Goal: Find specific page/section: Find specific page/section

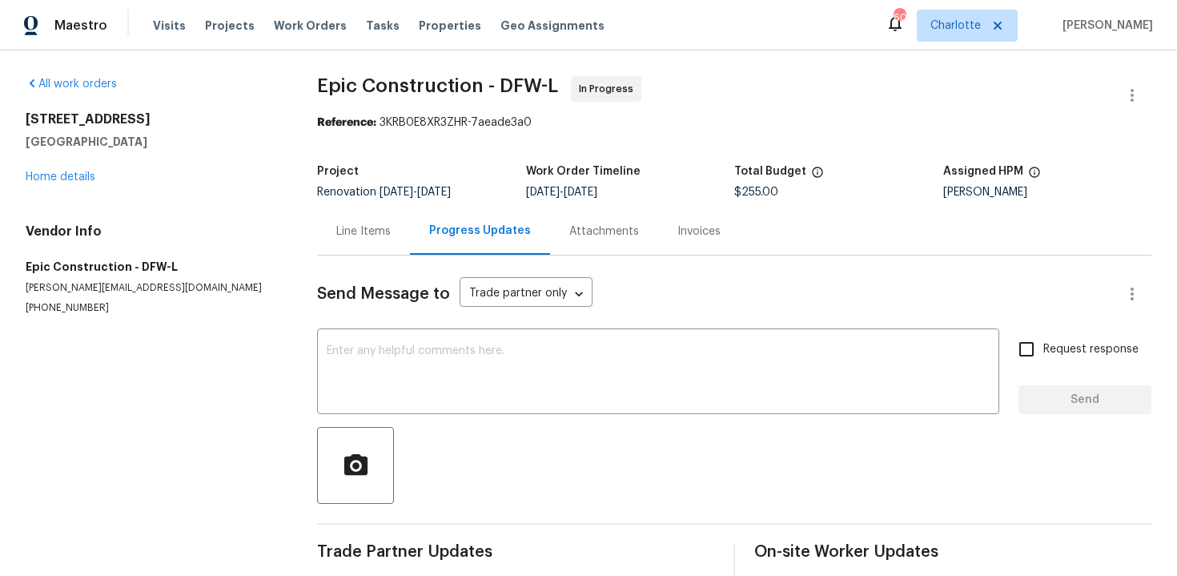
scroll to position [82, 0]
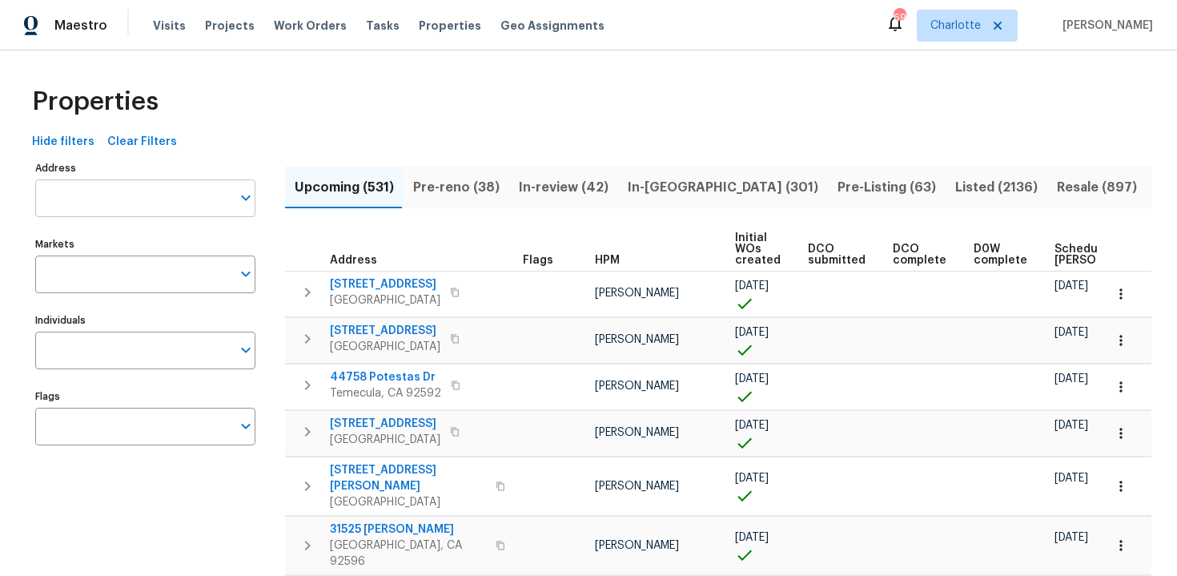
click at [159, 208] on input "Address" at bounding box center [133, 198] width 196 height 38
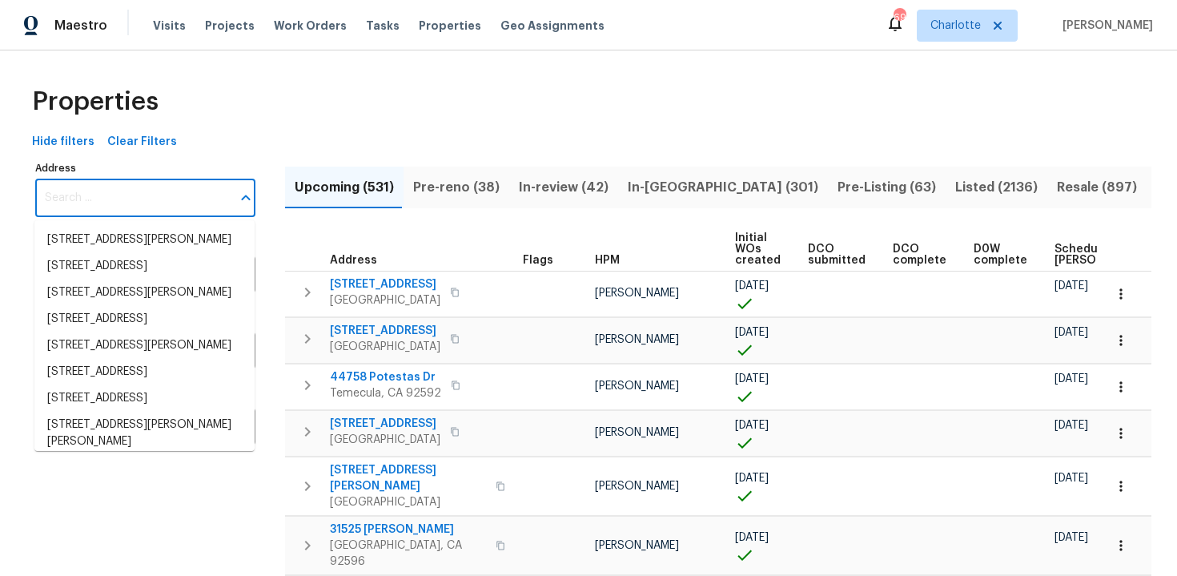
paste input "7640 Blue Spring Drive, Land O Lakes, FL 34637"
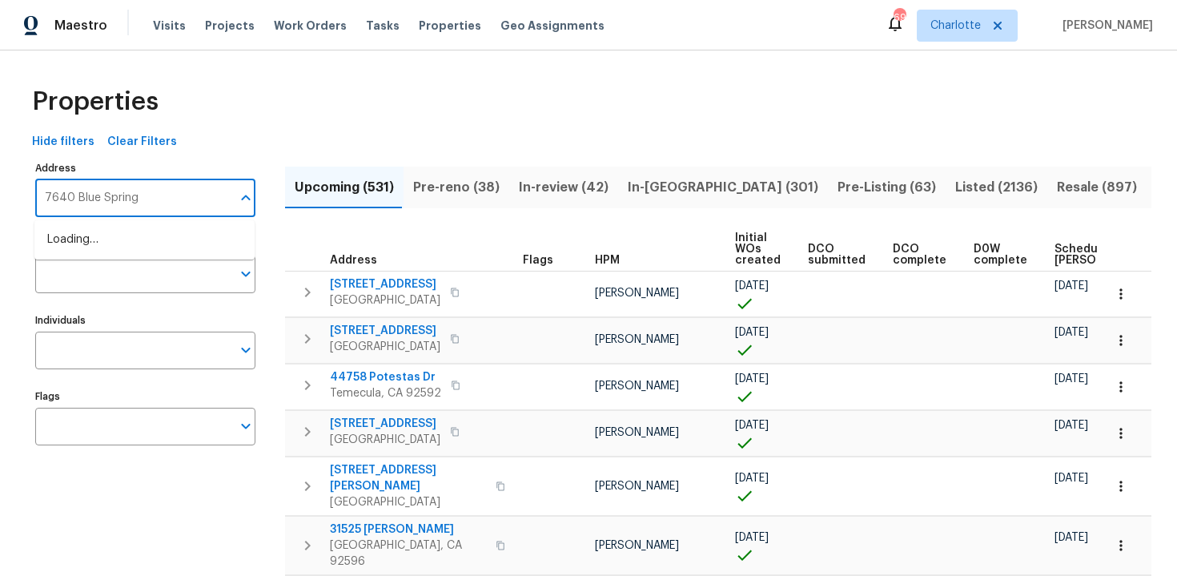
type input "7640 Blue Spring"
click at [163, 253] on li "7640 Blue Spring Dr Land O Lakes FL 34637" at bounding box center [144, 240] width 220 height 26
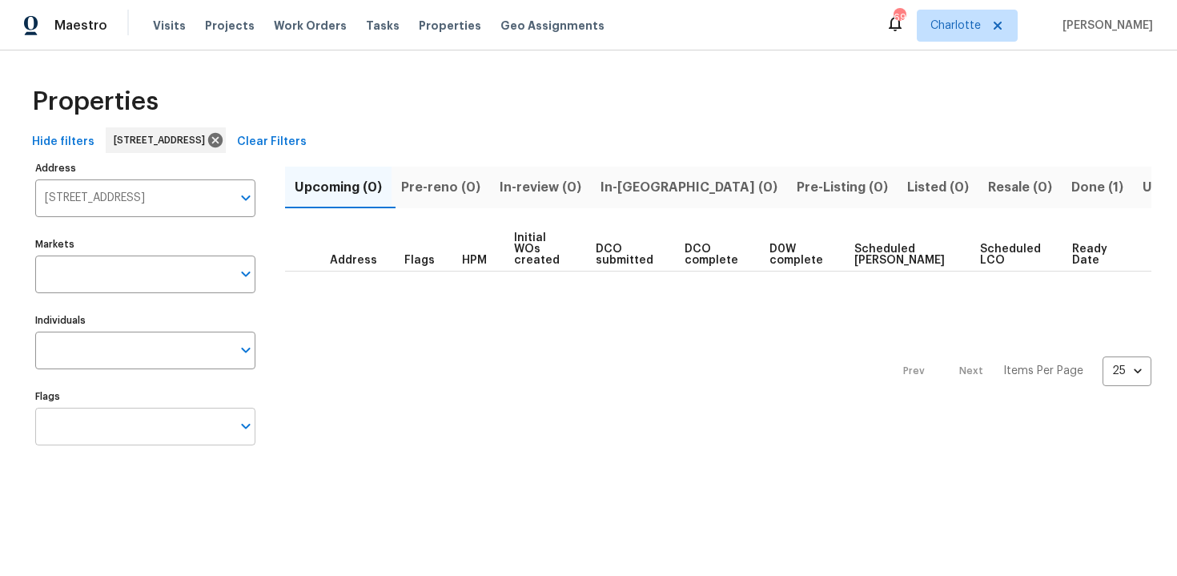
click at [149, 431] on input "Flags" at bounding box center [133, 427] width 196 height 38
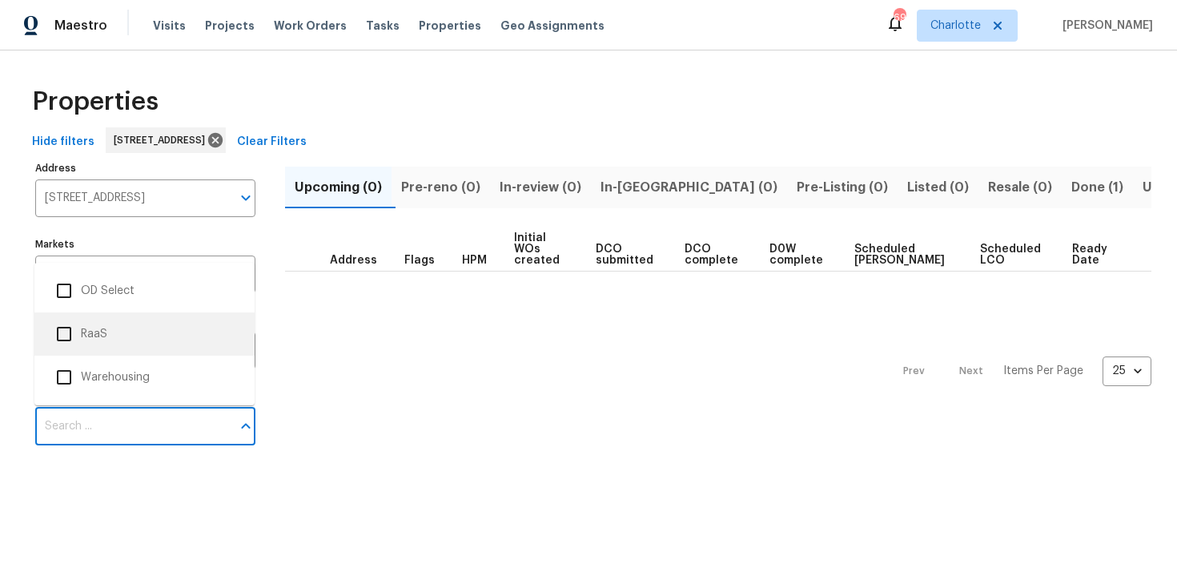
click at [128, 340] on li "RaaS" at bounding box center [144, 334] width 195 height 34
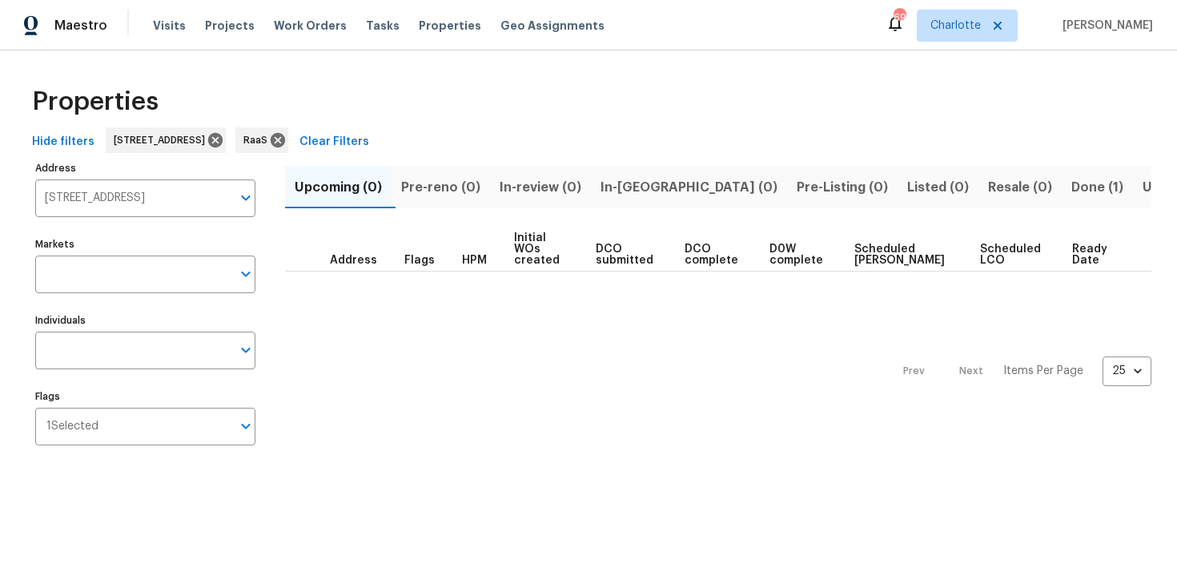
click at [1071, 179] on span "Done (1)" at bounding box center [1097, 187] width 52 height 22
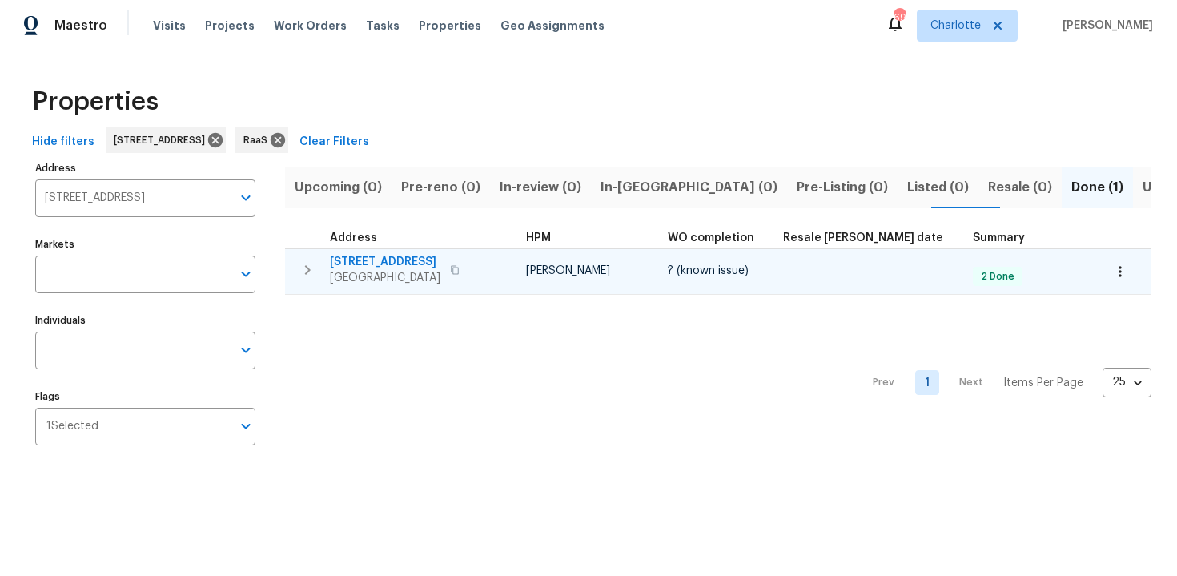
click at [503, 267] on div "7640 Blue Spring Dr Land O Lakes, FL 34637" at bounding box center [420, 270] width 180 height 32
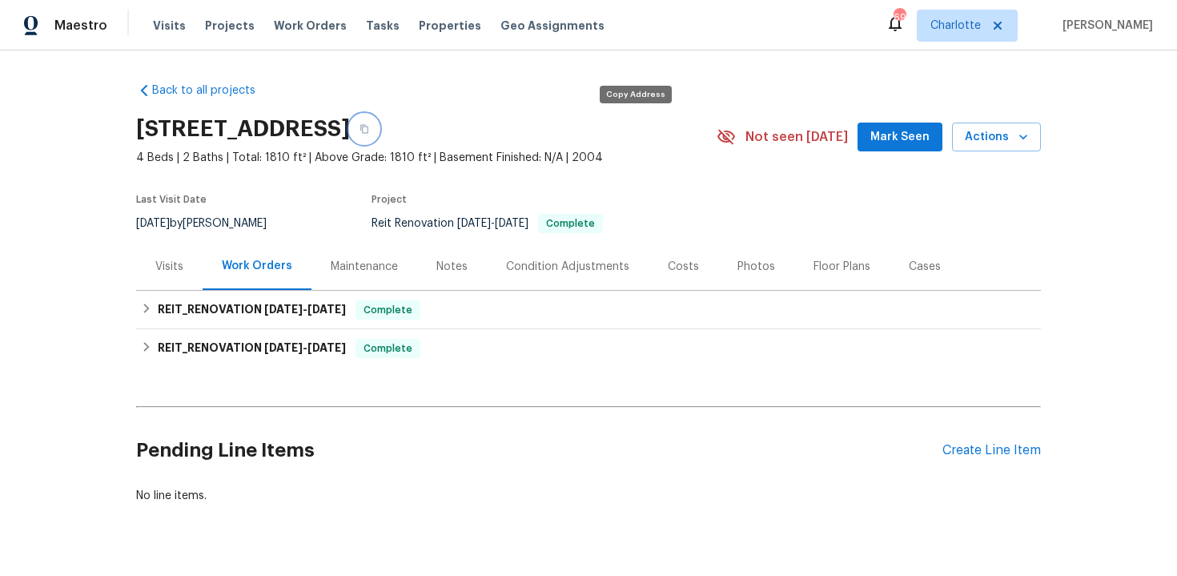
click at [379, 126] on button "button" at bounding box center [364, 129] width 29 height 29
click at [379, 131] on button "button" at bounding box center [364, 129] width 29 height 29
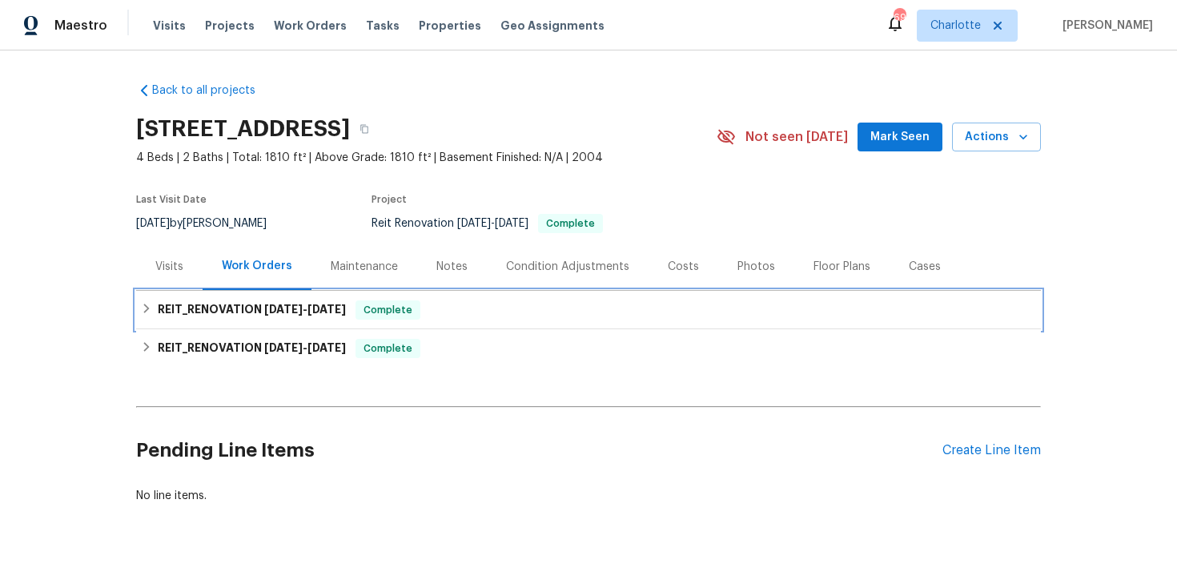
click at [570, 309] on div "REIT_RENOVATION [DATE] - [DATE] Complete" at bounding box center [588, 309] width 895 height 19
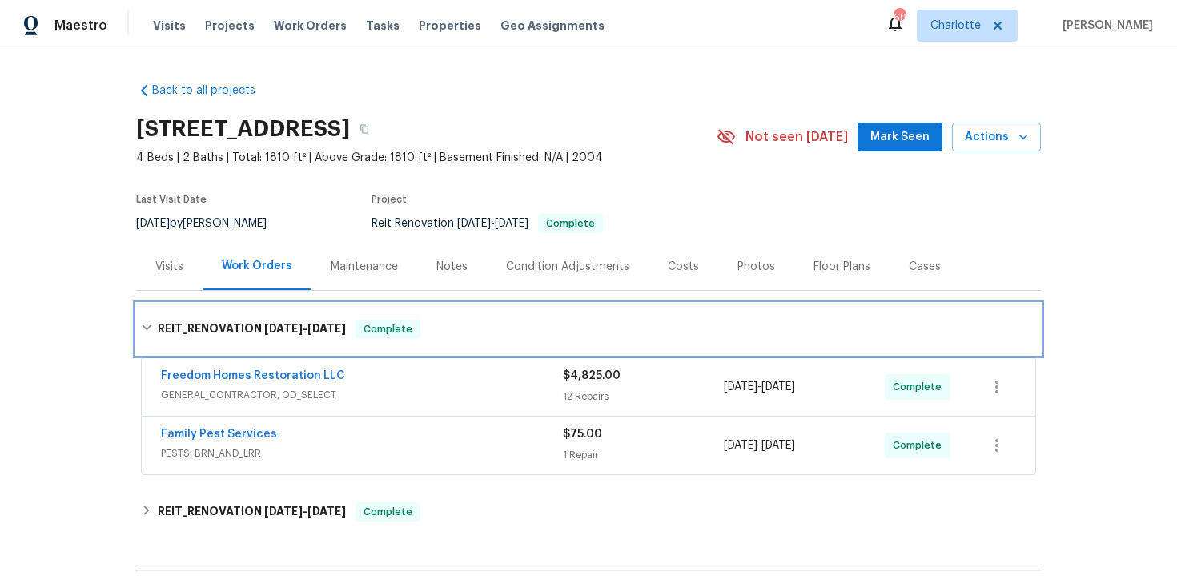
click at [570, 309] on div "REIT_RENOVATION [DATE] - [DATE] Complete" at bounding box center [588, 328] width 905 height 51
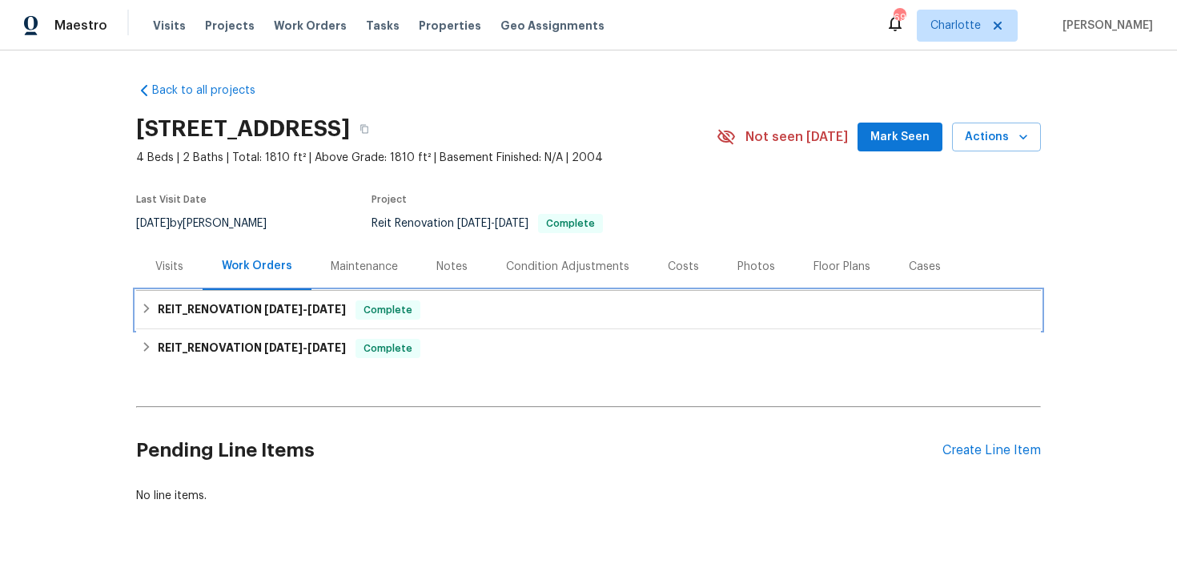
click at [619, 295] on div "REIT_RENOVATION [DATE] - [DATE] Complete" at bounding box center [588, 310] width 905 height 38
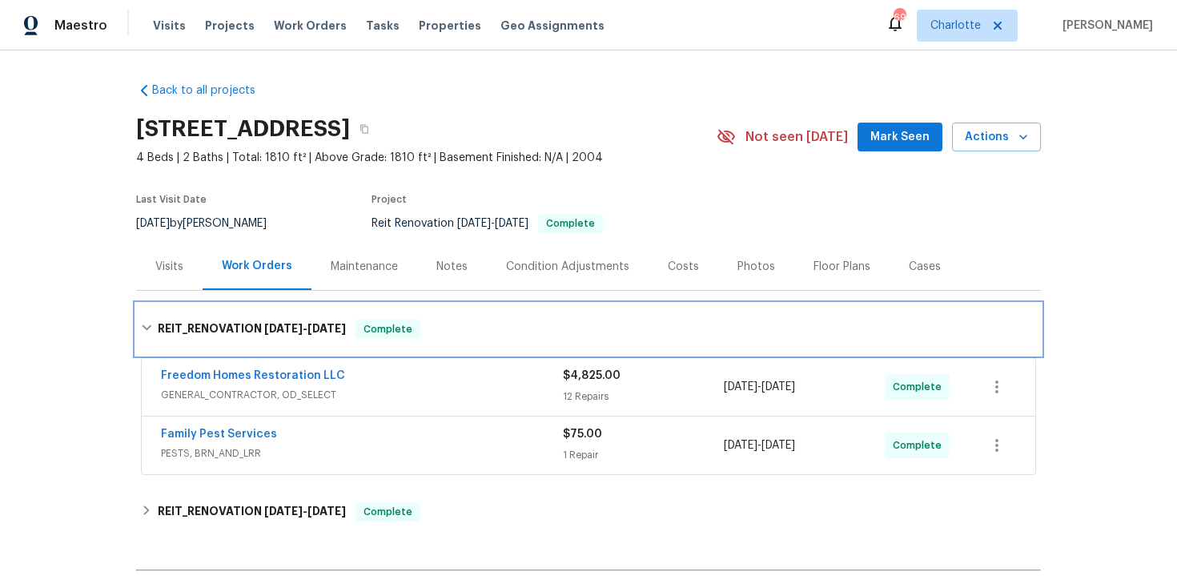
click at [589, 310] on div "REIT_RENOVATION [DATE] - [DATE] Complete" at bounding box center [588, 328] width 905 height 51
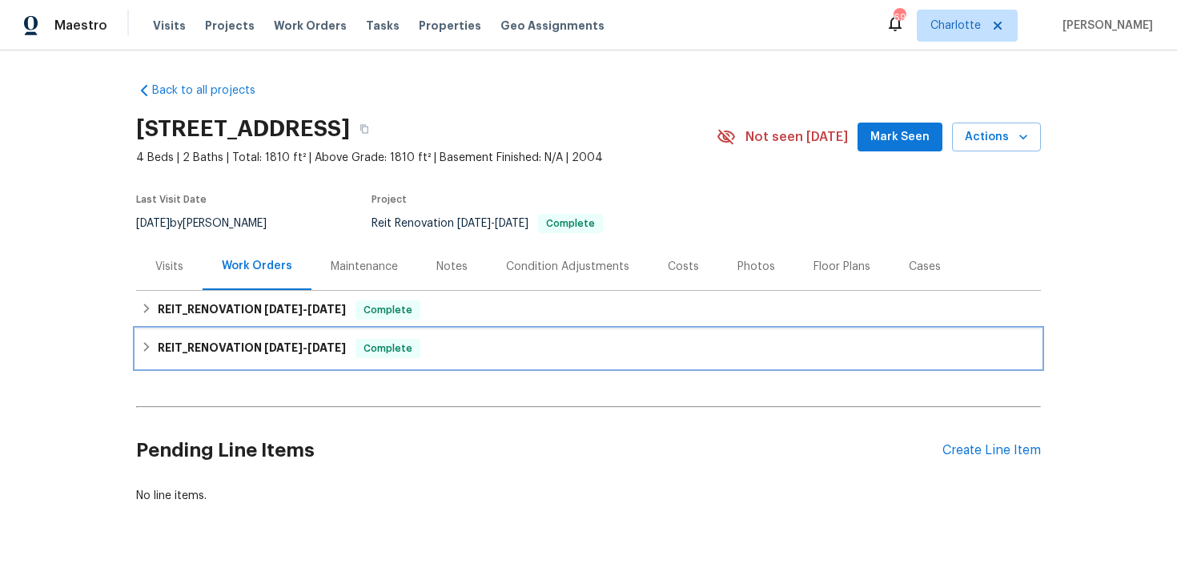
click at [581, 335] on div "REIT_RENOVATION [DATE] - [DATE] Complete" at bounding box center [588, 348] width 905 height 38
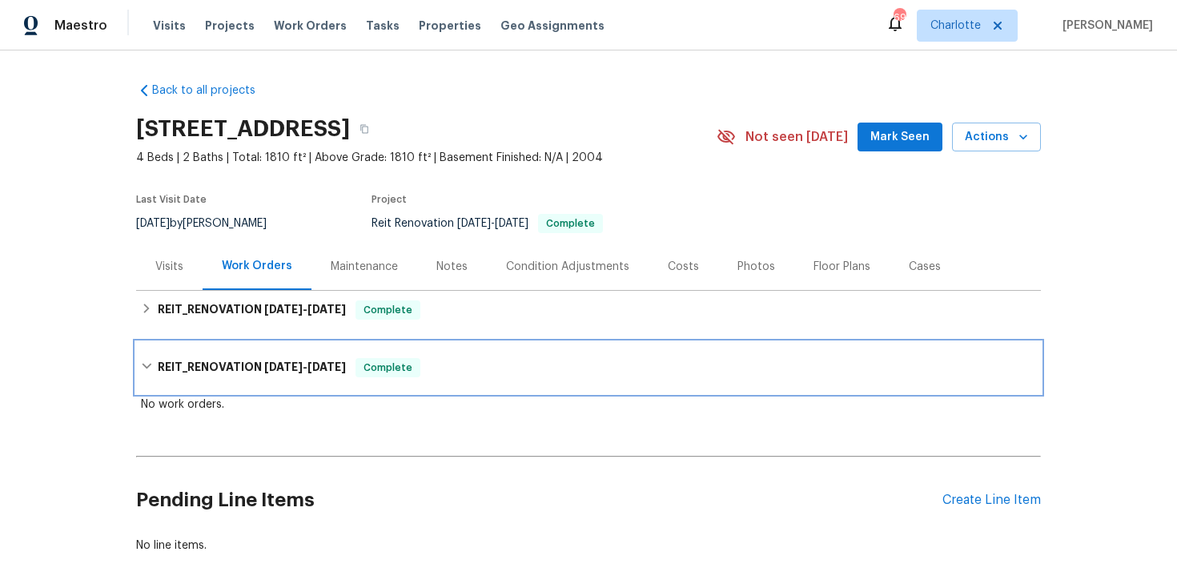
click at [556, 359] on div "REIT_RENOVATION [DATE] - [DATE] Complete" at bounding box center [588, 367] width 895 height 19
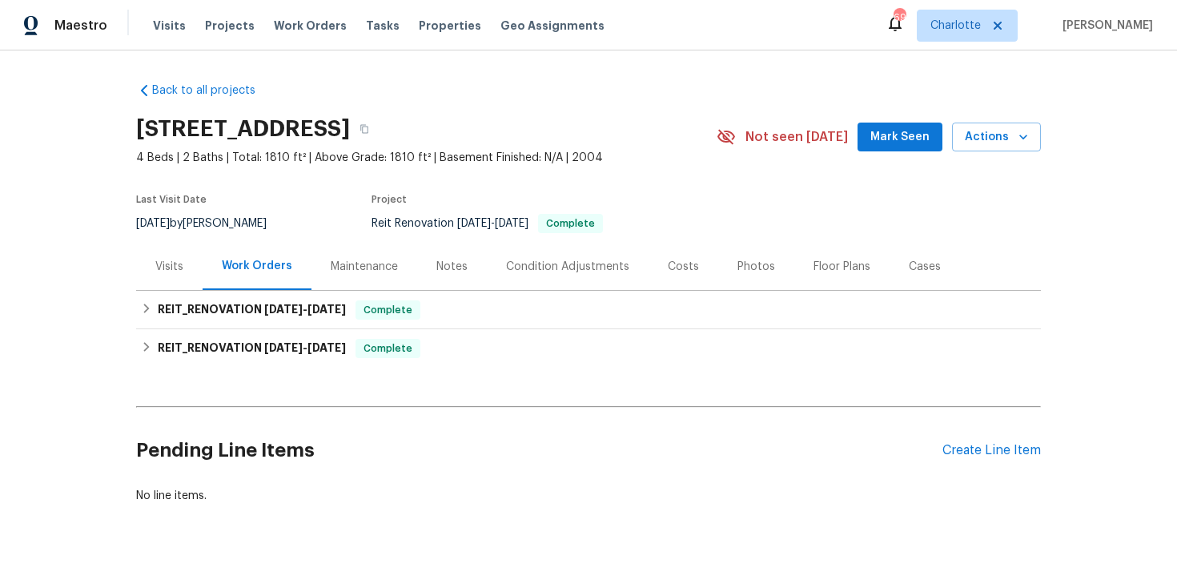
click at [664, 275] on div "Costs" at bounding box center [684, 266] width 70 height 47
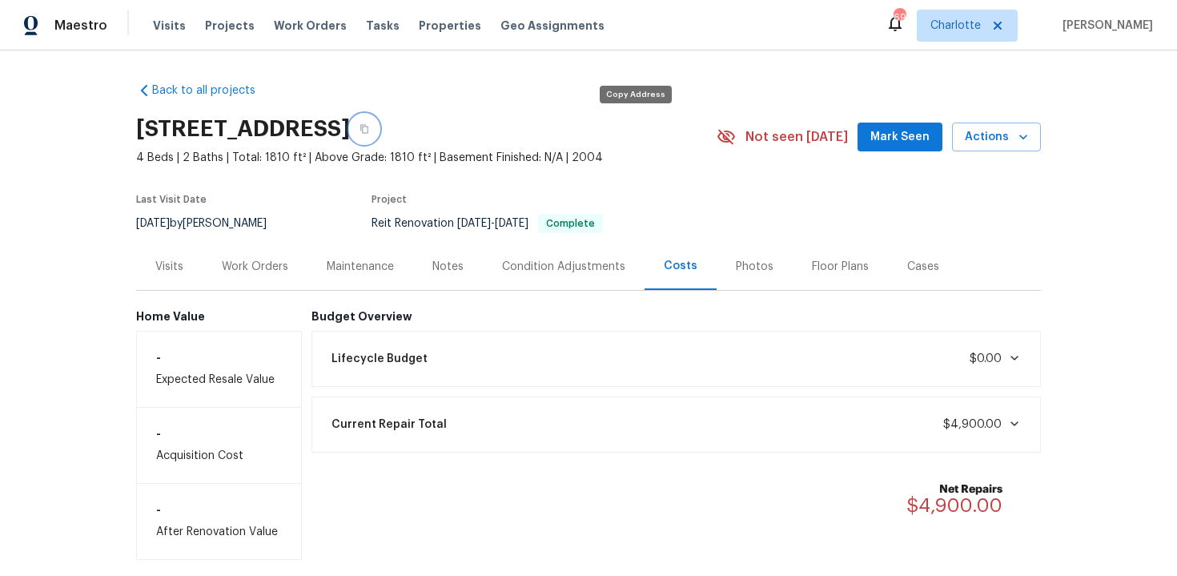
click at [369, 125] on icon "button" at bounding box center [365, 129] width 10 height 10
click at [269, 261] on div "Work Orders" at bounding box center [255, 267] width 66 height 16
